Goal: Find specific page/section: Find specific page/section

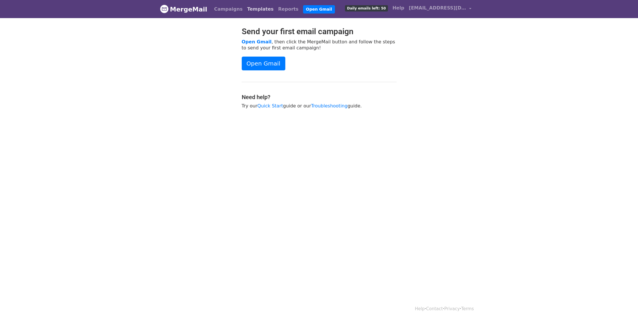
click at [251, 9] on link "Templates" at bounding box center [260, 8] width 31 height 11
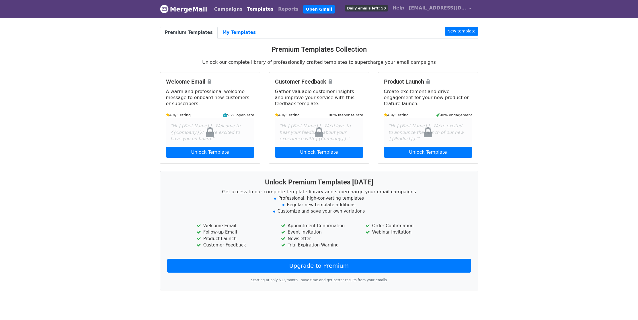
click at [225, 7] on link "Campaigns" at bounding box center [228, 8] width 33 height 11
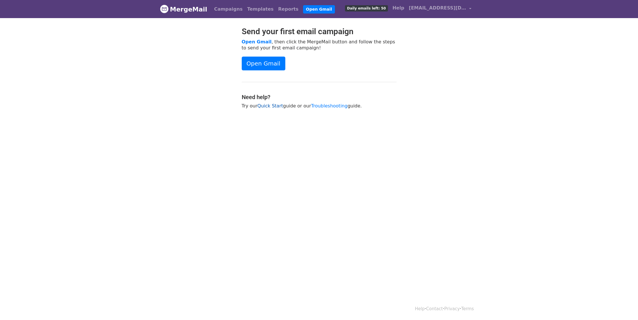
click at [276, 106] on link "Quick Start" at bounding box center [271, 105] width 26 height 5
